Goal: Information Seeking & Learning: Find specific page/section

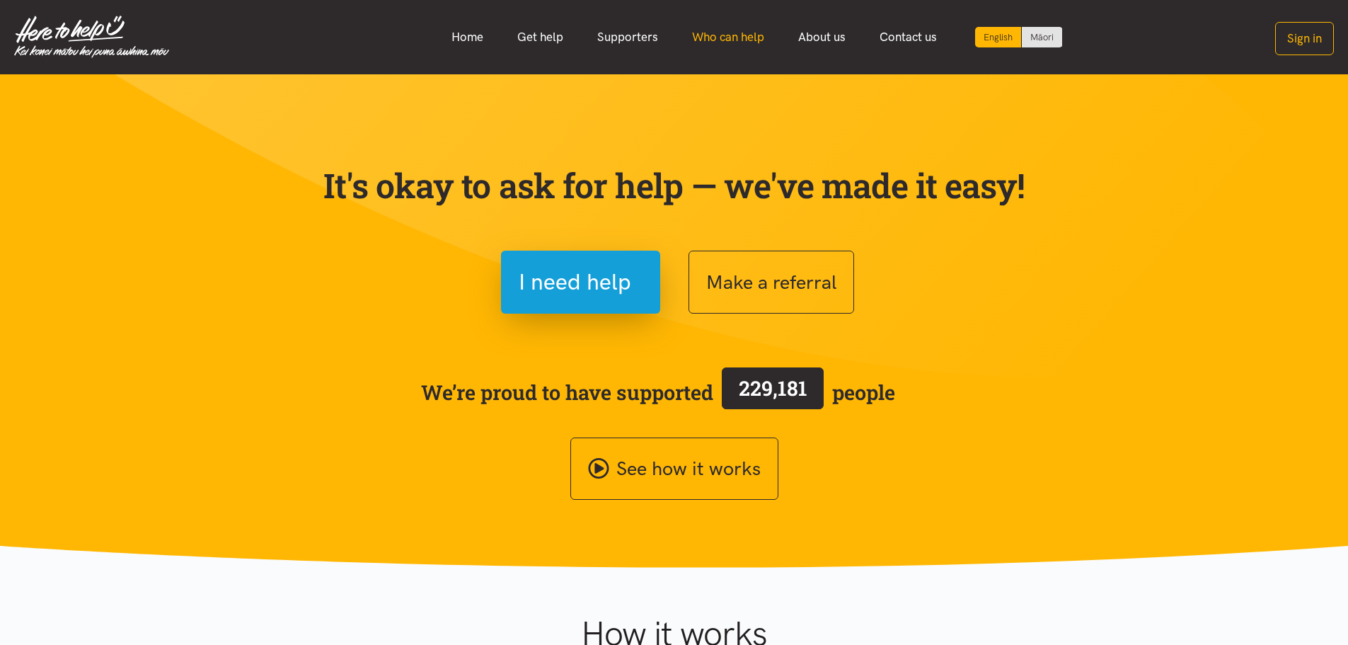
click at [715, 38] on link "Who can help" at bounding box center [728, 37] width 106 height 30
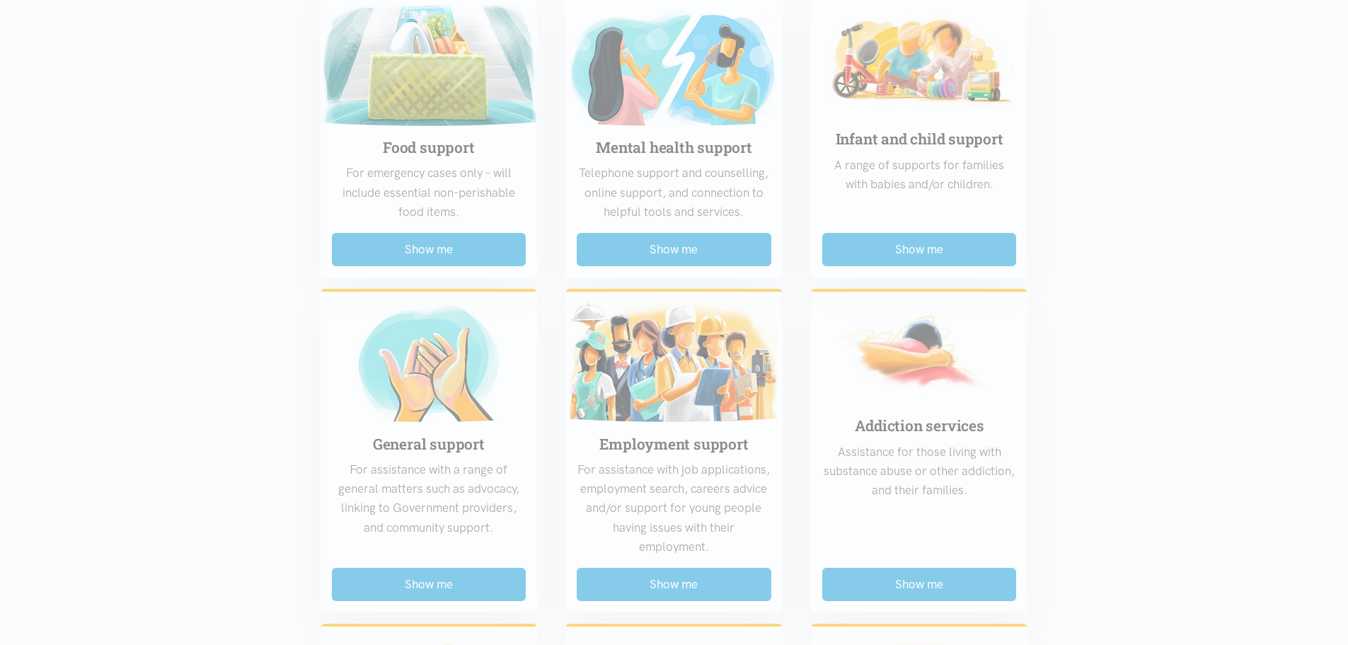
scroll to position [566, 0]
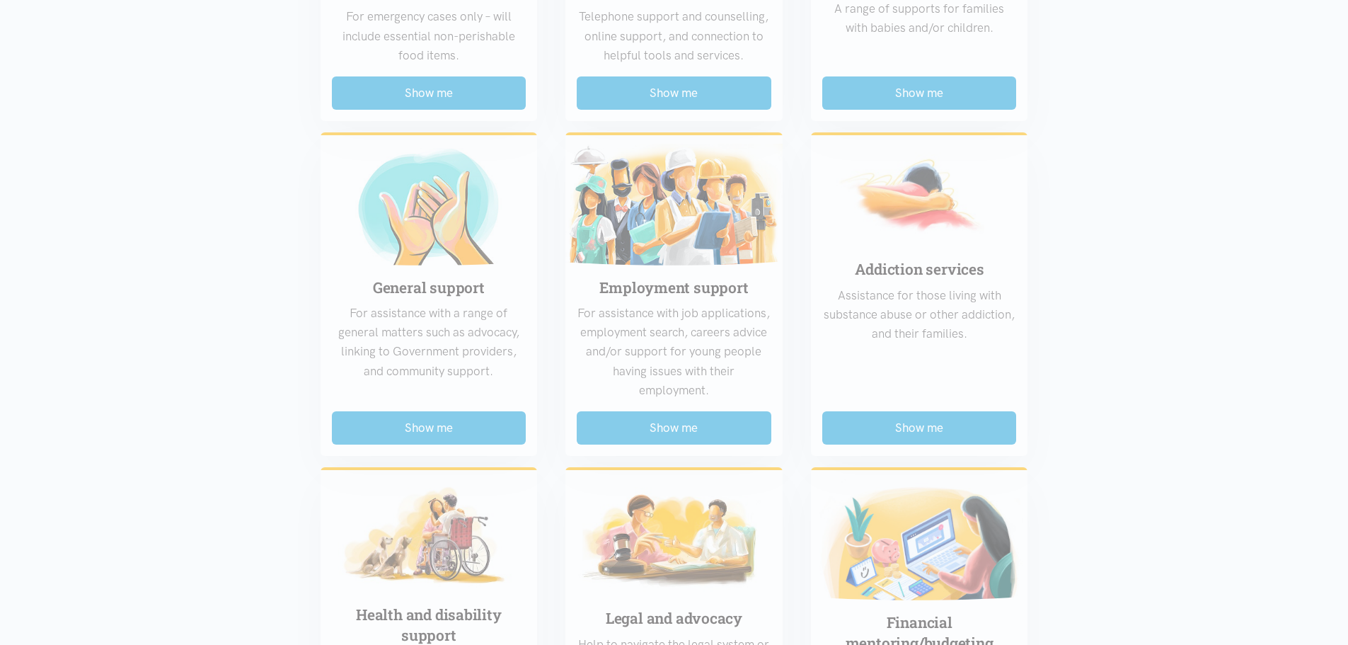
click at [684, 421] on div "Food support For emergency cases only – will include essential non-perishable f…" at bounding box center [674, 436] width 736 height 1225
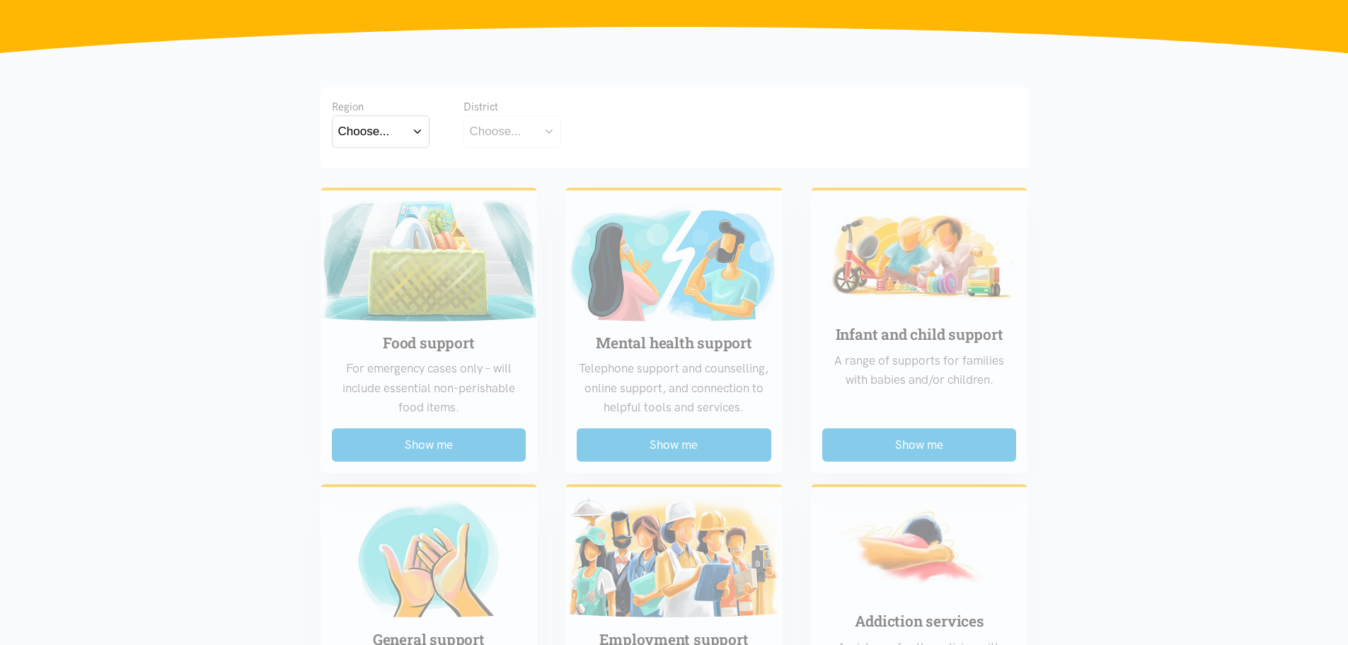
scroll to position [71, 0]
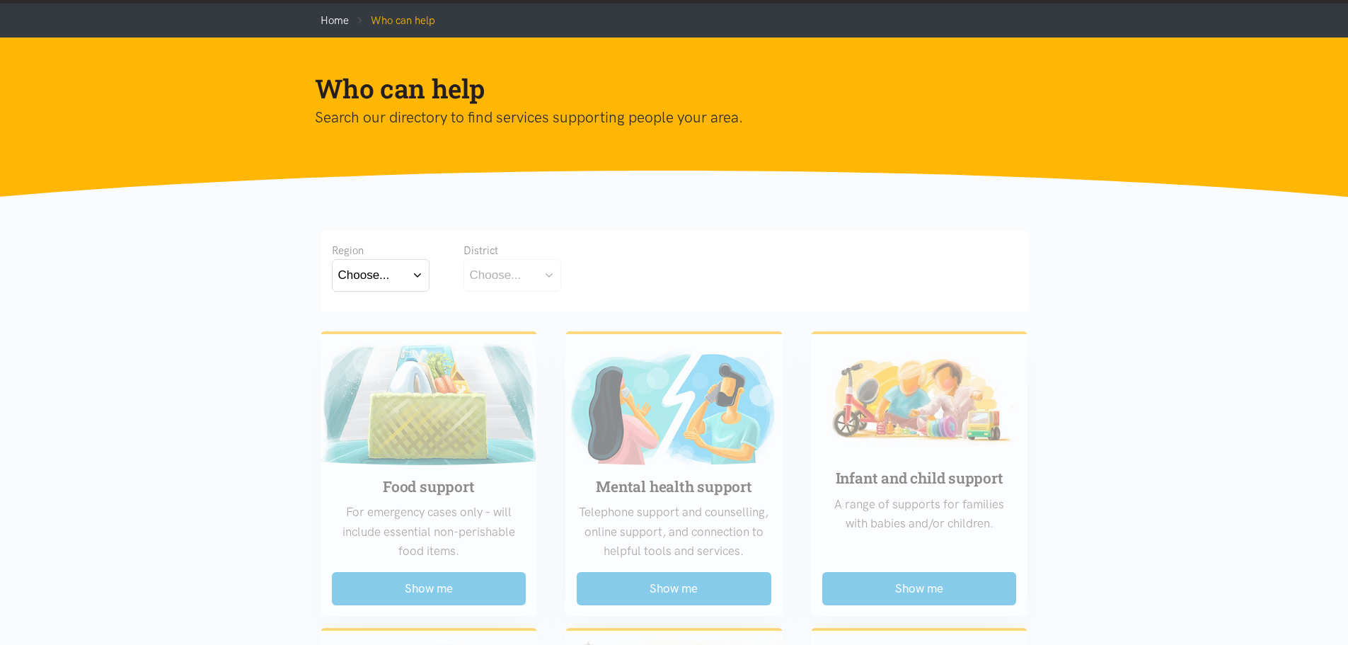
drag, startPoint x: 376, startPoint y: 272, endPoint x: 382, endPoint y: 268, distance: 7.7
click at [378, 272] on div "Choose..." at bounding box center [364, 274] width 52 height 19
click at [381, 340] on label "Waikato" at bounding box center [380, 337] width 85 height 18
click at [0, 0] on input "Waikato" at bounding box center [0, 0] width 0 height 0
click at [516, 282] on div "Choose..." at bounding box center [496, 274] width 52 height 19
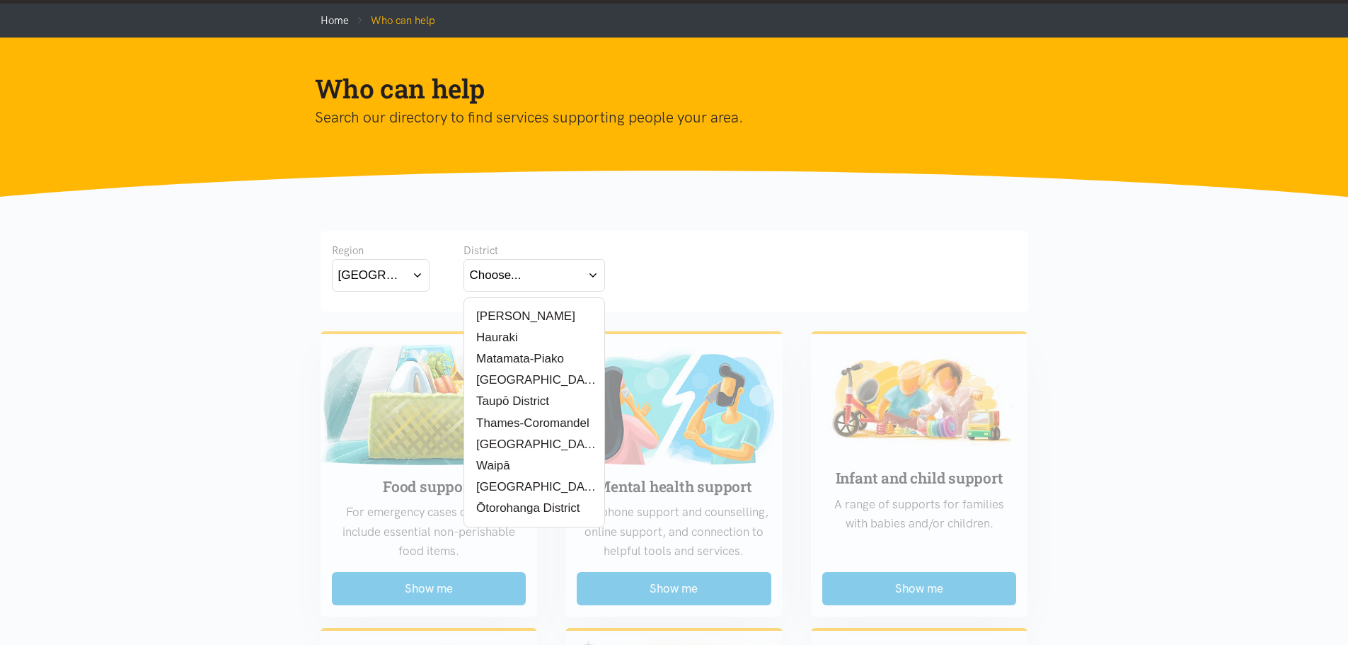
click at [519, 318] on label "[PERSON_NAME]" at bounding box center [522, 316] width 105 height 18
click at [0, 0] on input "[PERSON_NAME]" at bounding box center [0, 0] width 0 height 0
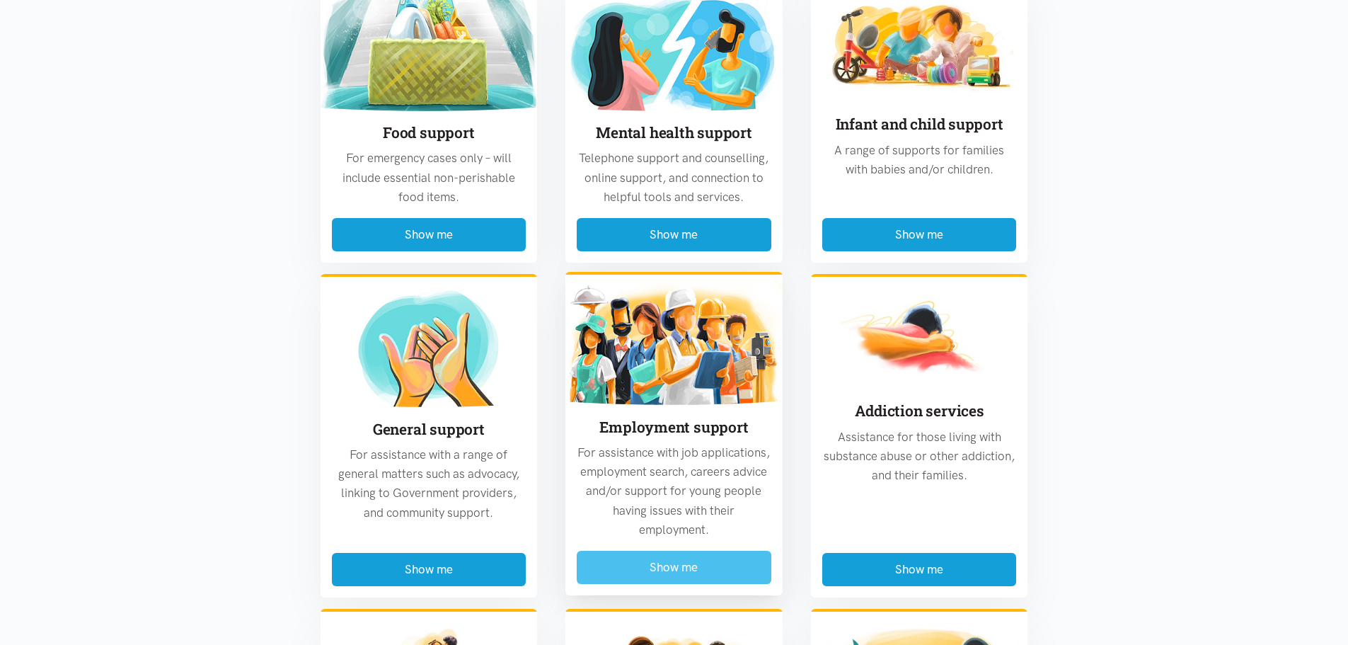
click at [696, 568] on button "Show me" at bounding box center [674, 567] width 195 height 33
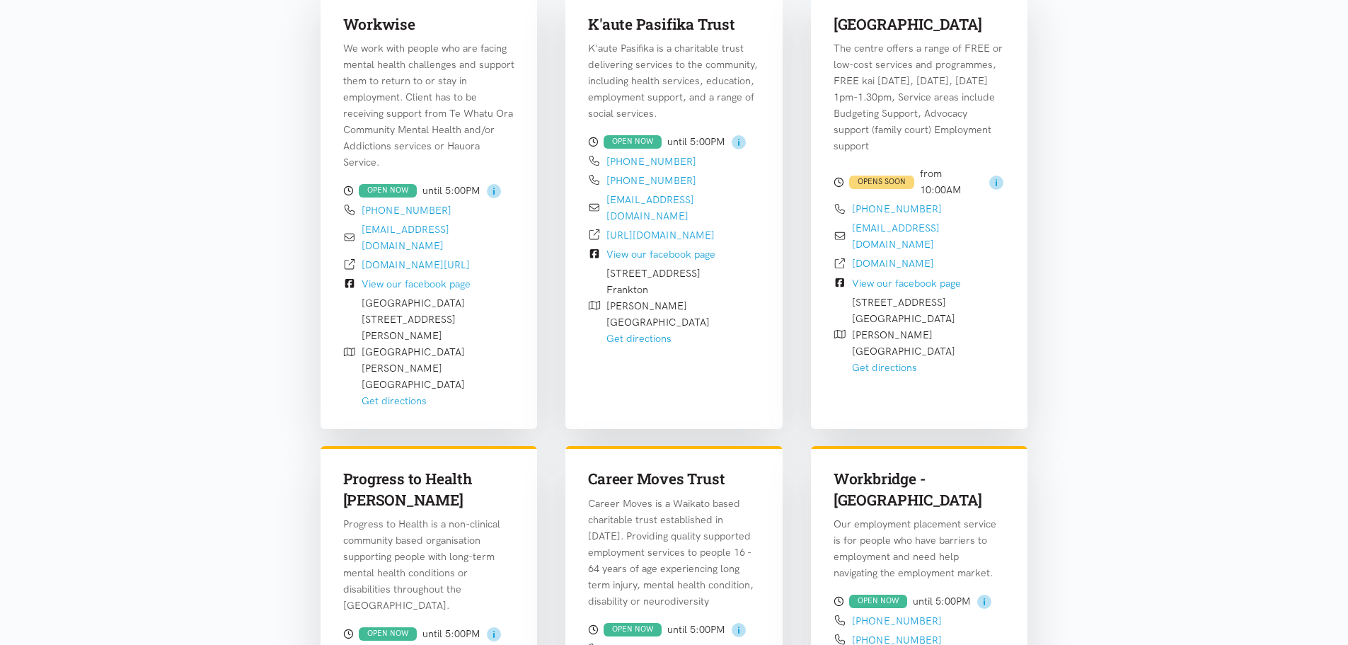
scroll to position [416, 0]
